Goal: Check status: Check status

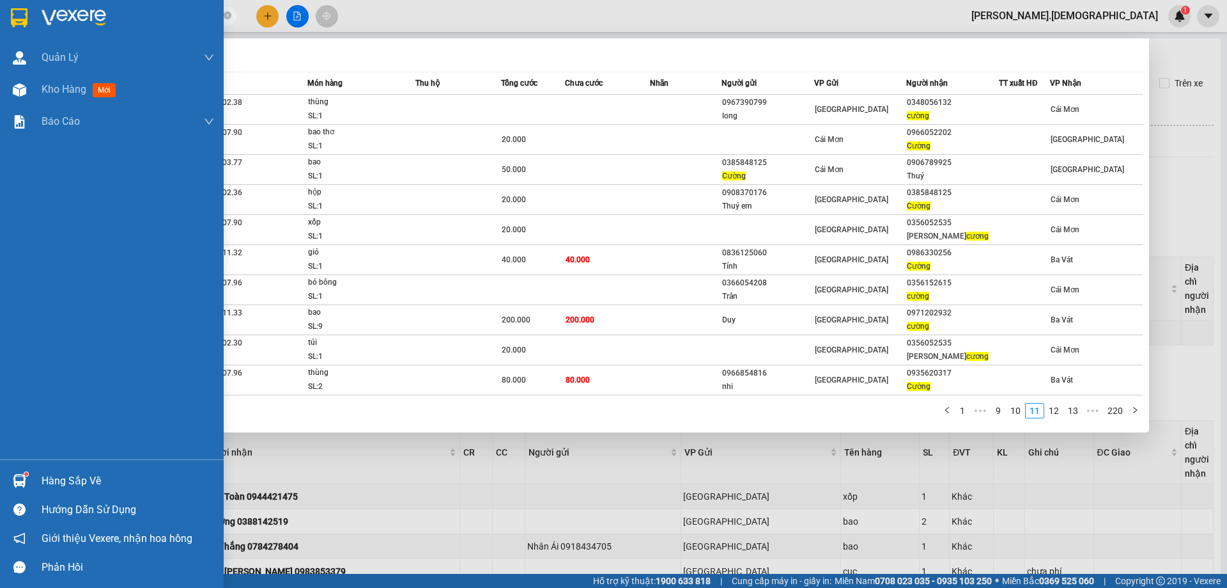
scroll to position [290, 0]
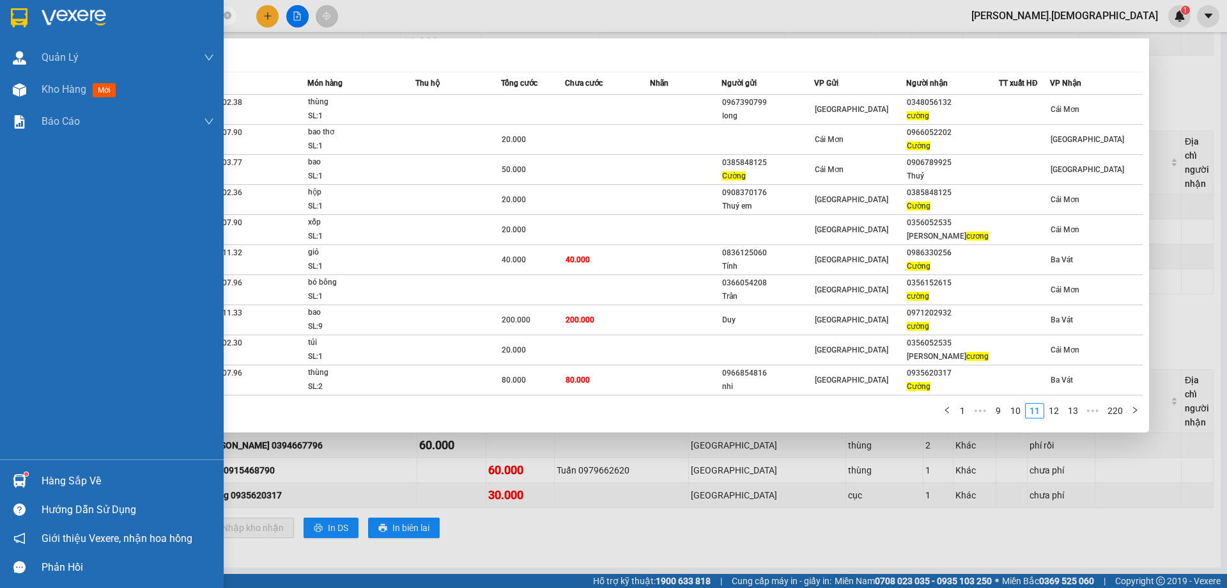
drag, startPoint x: 71, startPoint y: 480, endPoint x: 70, endPoint y: 471, distance: 9.6
click at [72, 480] on div "Hàng sắp về" at bounding box center [128, 480] width 173 height 19
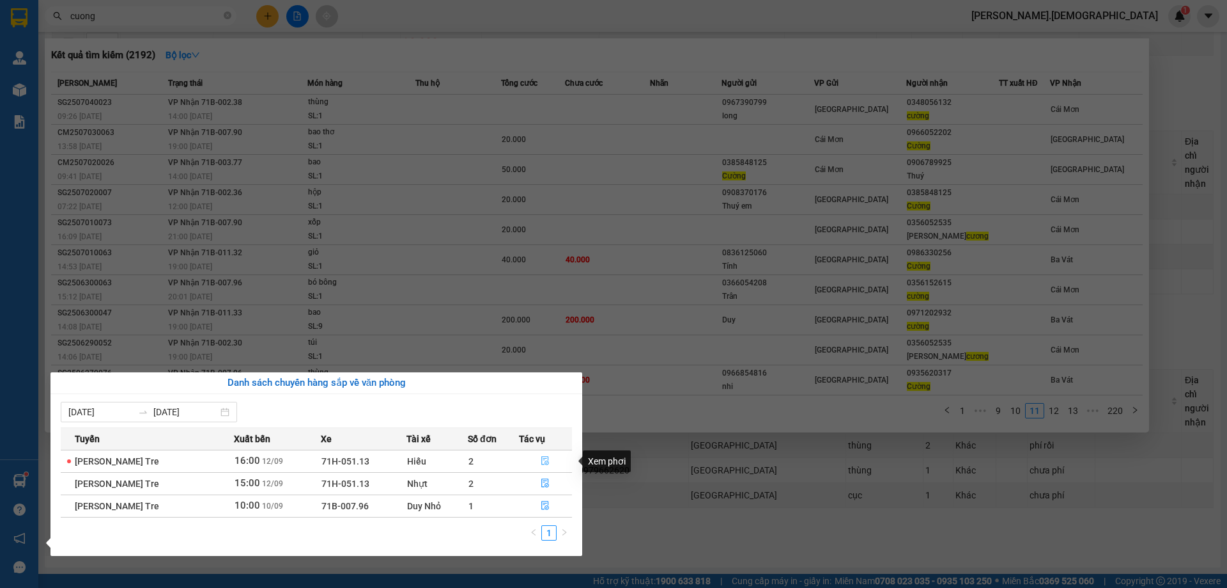
click at [549, 459] on icon "file-done" at bounding box center [545, 460] width 9 height 9
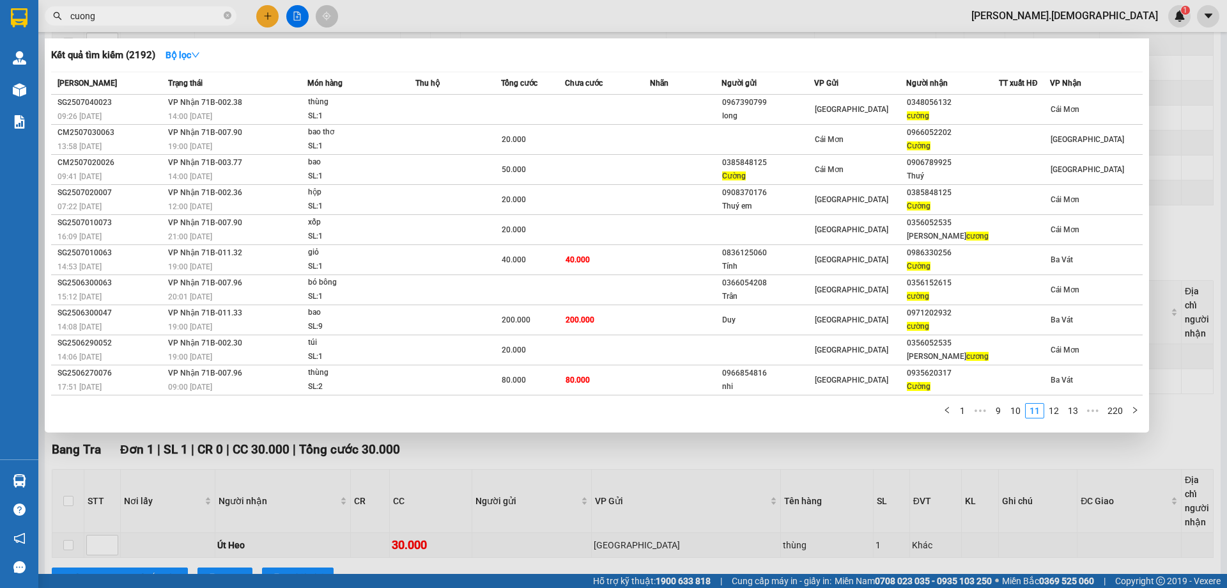
click at [594, 535] on div at bounding box center [613, 294] width 1227 height 588
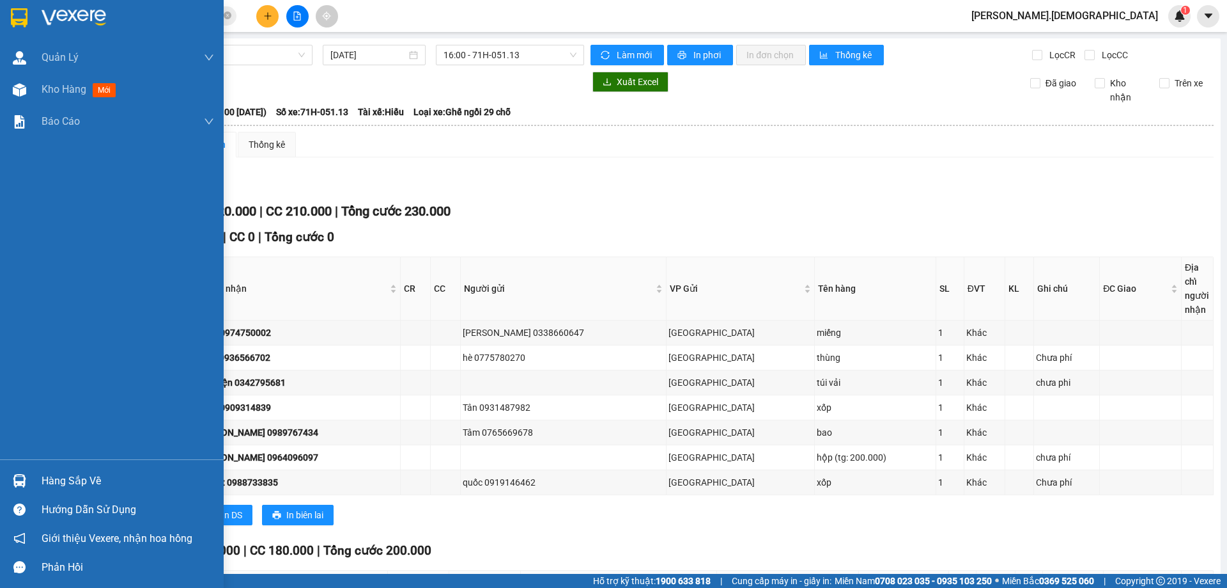
drag, startPoint x: 66, startPoint y: 485, endPoint x: 72, endPoint y: 481, distance: 6.8
click at [68, 483] on div "Hàng sắp về" at bounding box center [128, 480] width 173 height 19
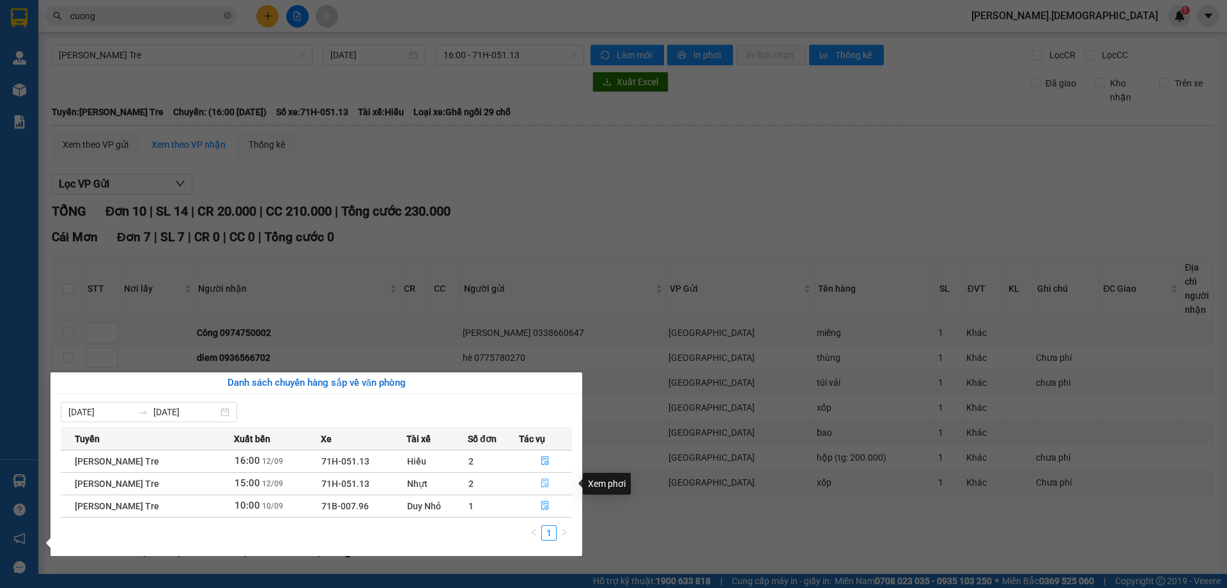
click at [541, 477] on button "button" at bounding box center [546, 483] width 52 height 20
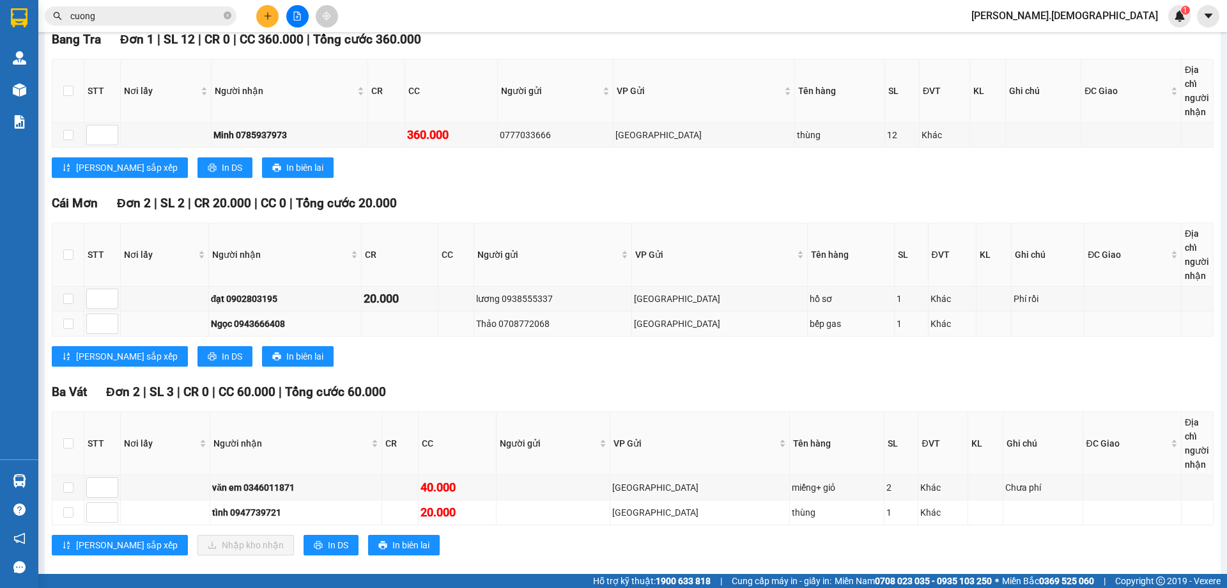
scroll to position [215, 0]
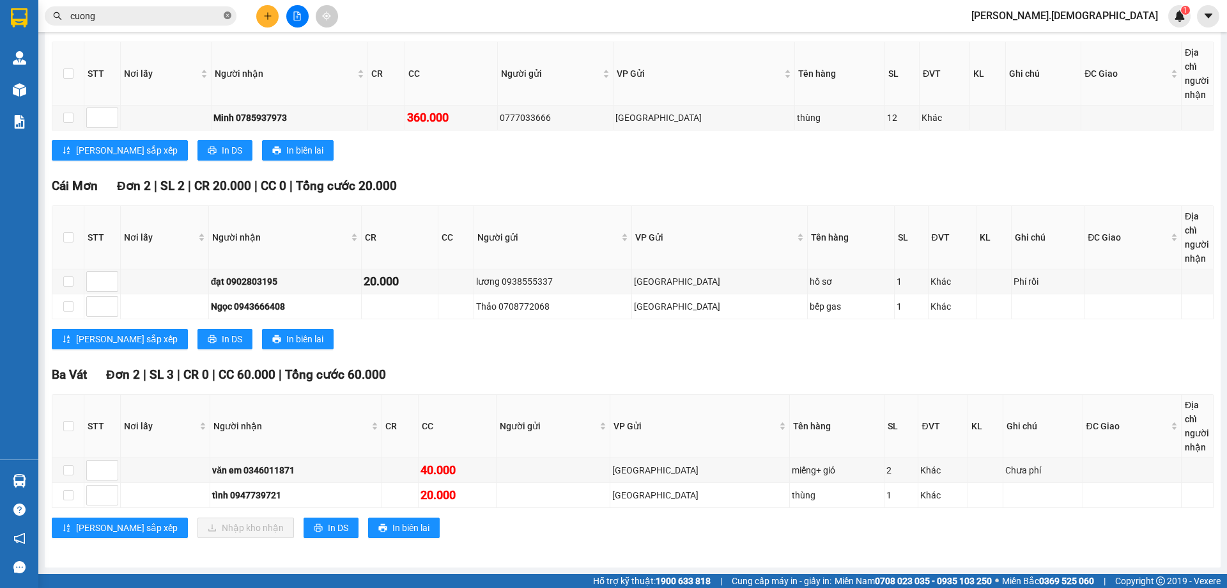
click at [228, 18] on icon "close-circle" at bounding box center [228, 16] width 8 height 8
click at [166, 17] on input "text" at bounding box center [145, 16] width 151 height 14
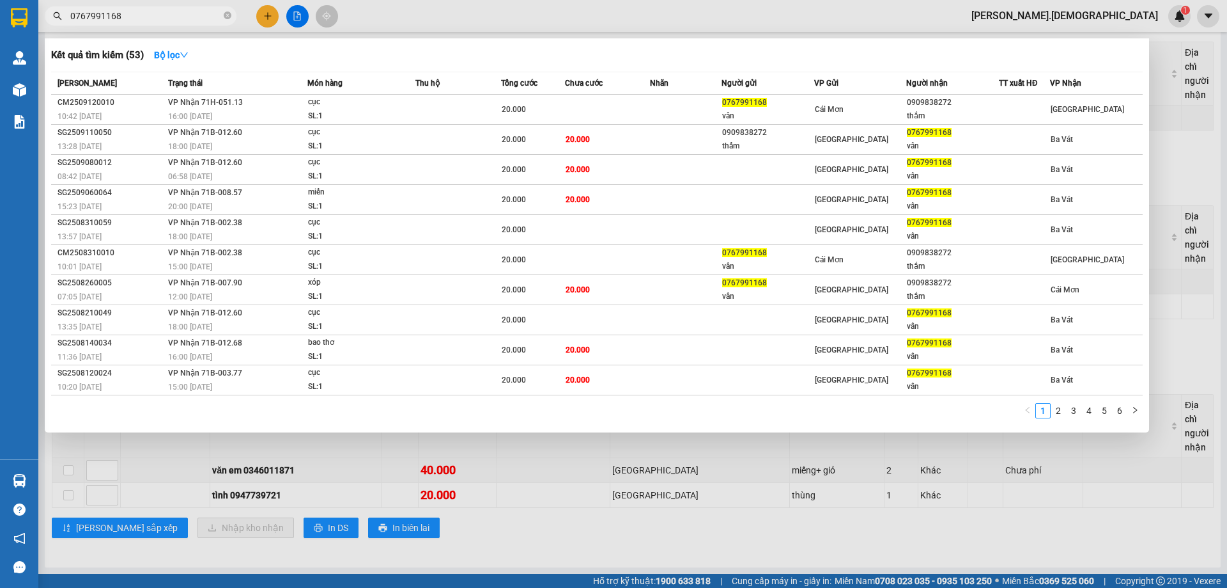
type input "0767991168"
click at [627, 548] on div at bounding box center [613, 294] width 1227 height 588
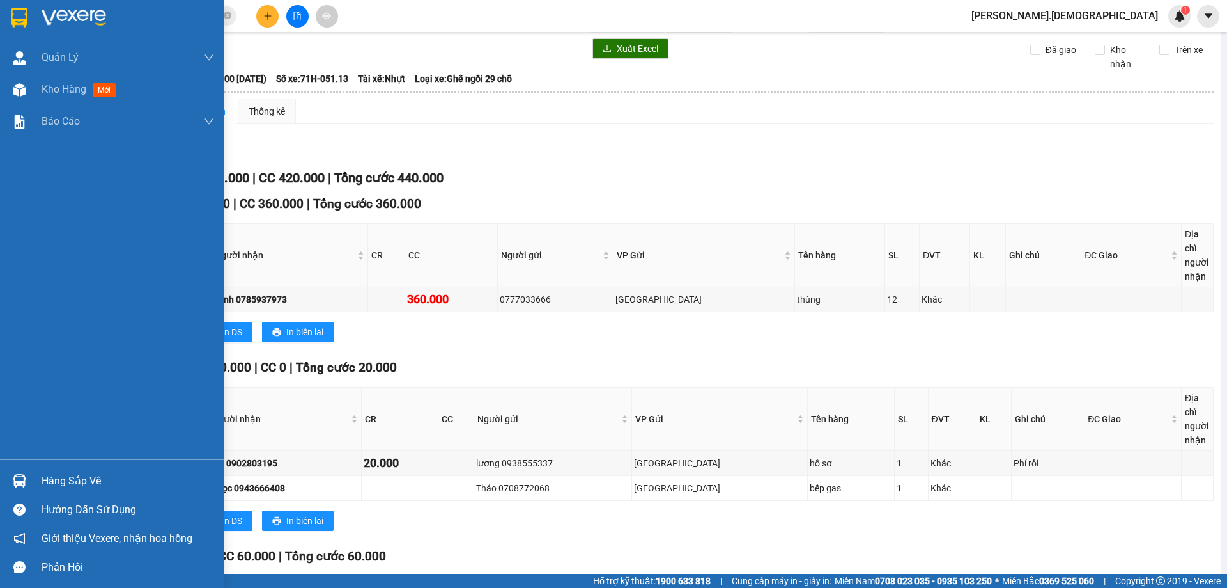
scroll to position [64, 0]
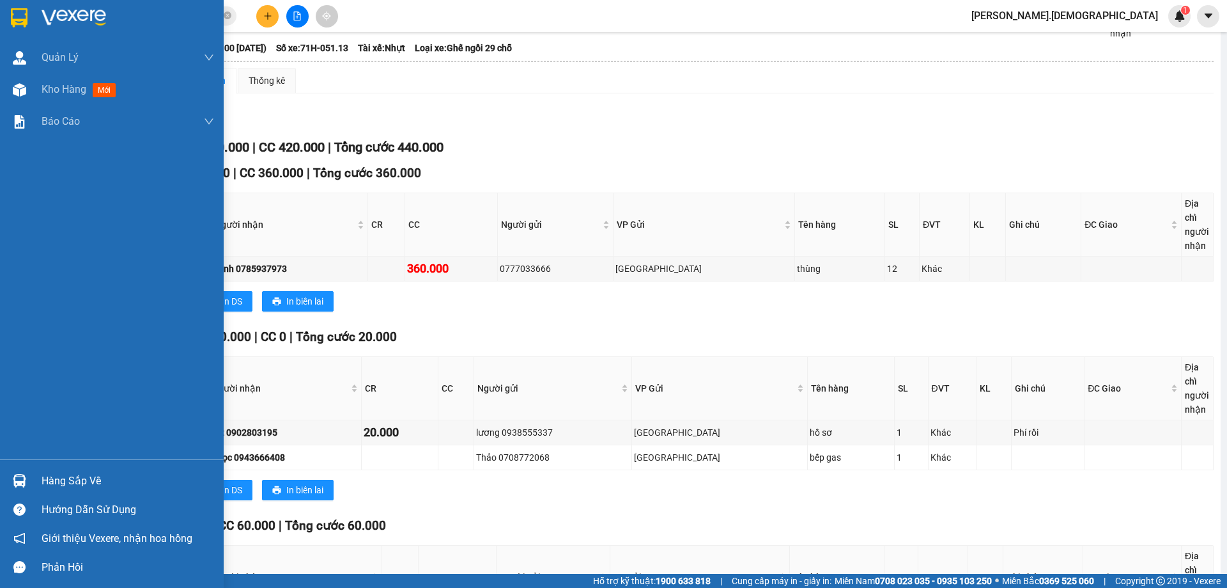
click at [73, 481] on div "Hàng sắp về" at bounding box center [128, 480] width 173 height 19
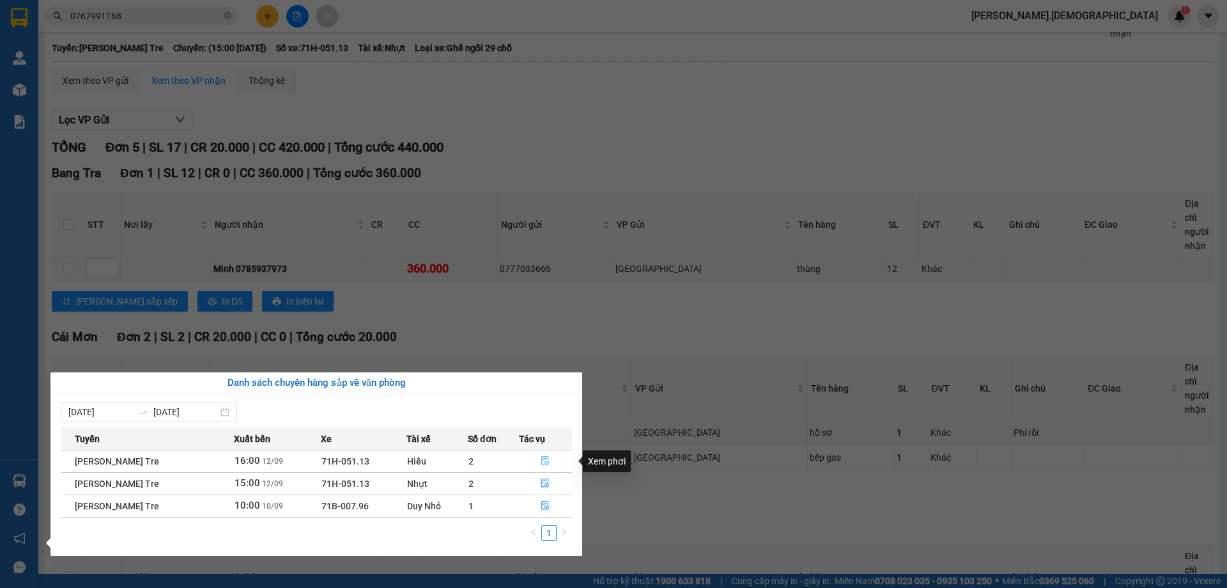
click at [545, 458] on icon "file-done" at bounding box center [546, 460] width 8 height 9
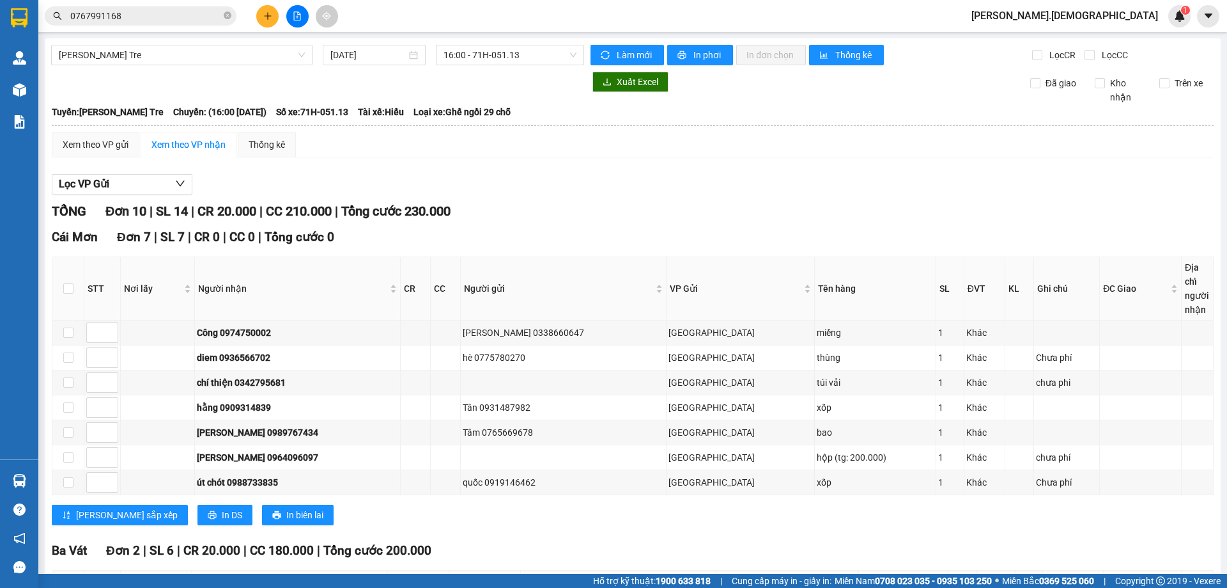
drag, startPoint x: 160, startPoint y: 12, endPoint x: 177, endPoint y: 10, distance: 16.8
click at [160, 13] on input "0767991168" at bounding box center [145, 16] width 151 height 14
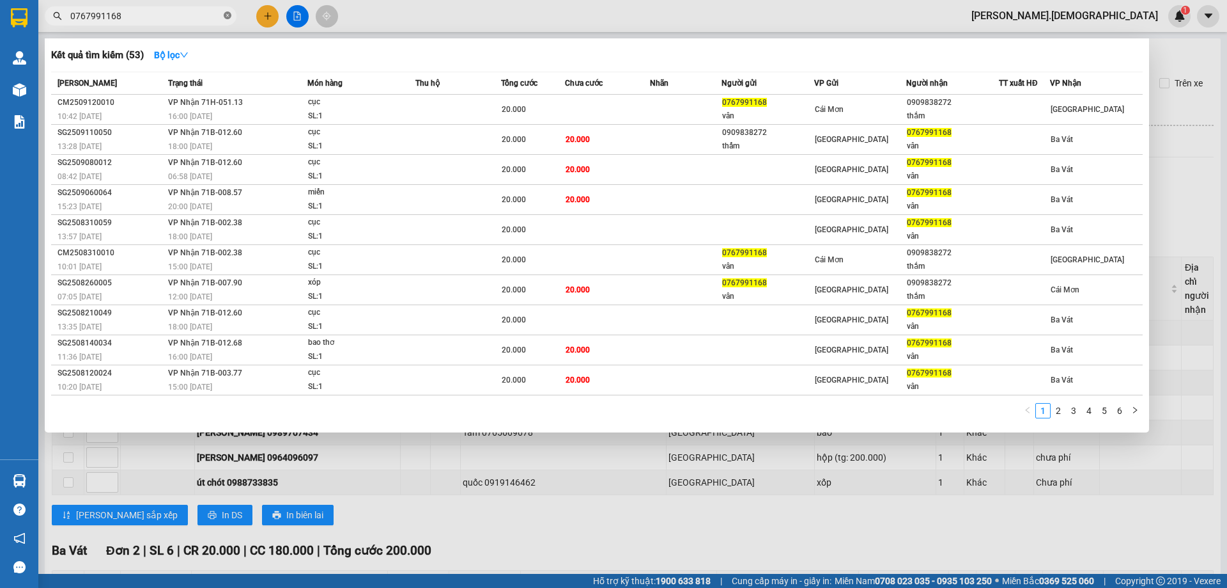
click at [229, 19] on icon "close-circle" at bounding box center [228, 16] width 8 height 8
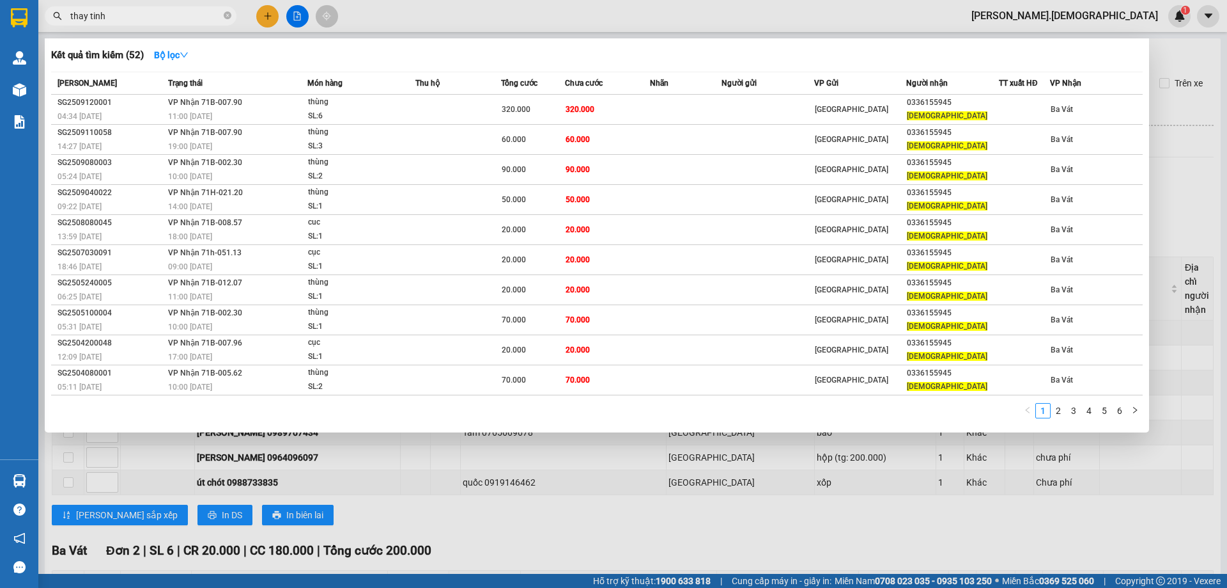
type input "thay tinh"
